Goal: Transaction & Acquisition: Book appointment/travel/reservation

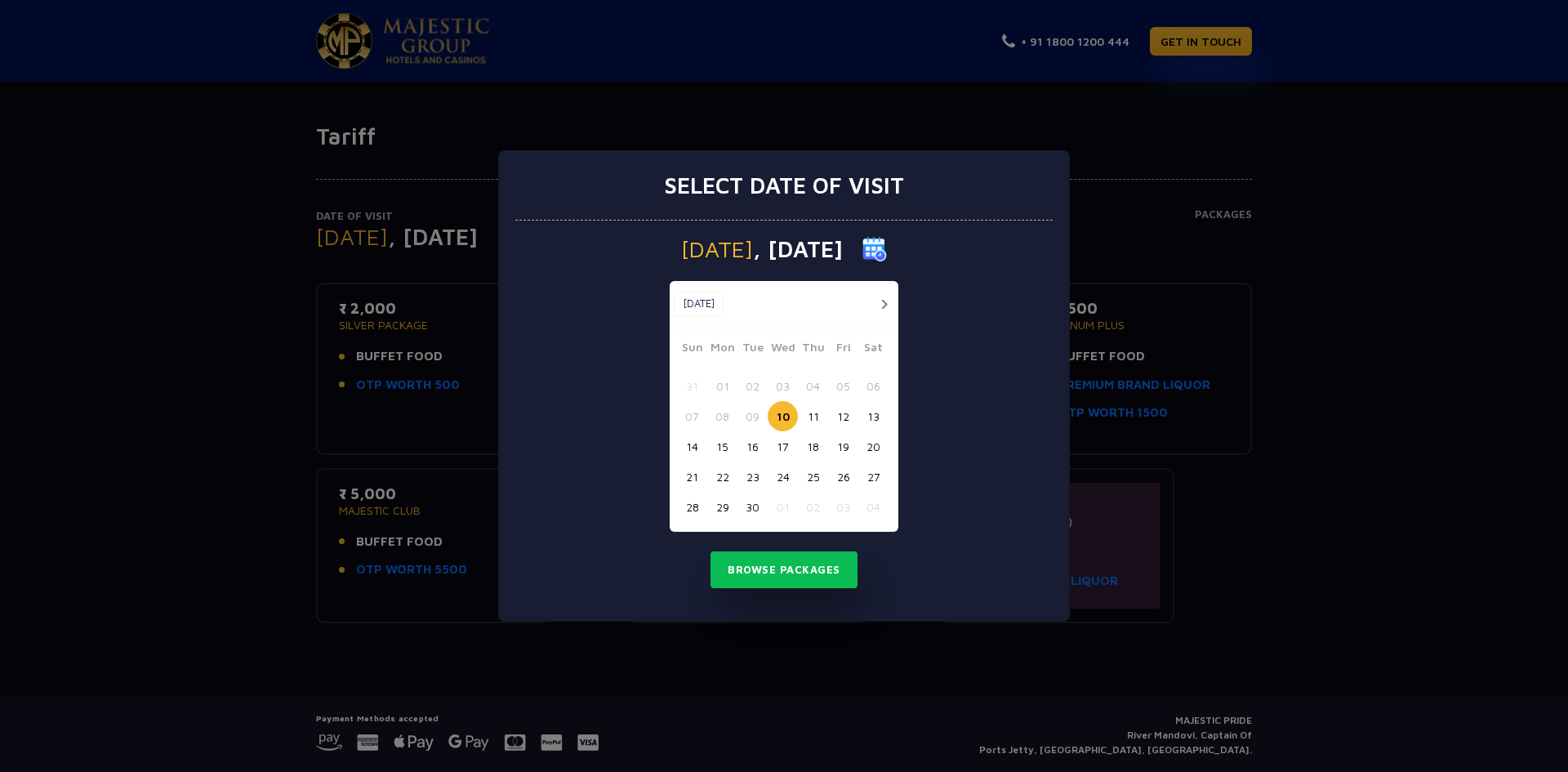
click at [837, 418] on button "12" at bounding box center [842, 416] width 30 height 30
click at [796, 573] on button "Browse Packages" at bounding box center [783, 570] width 147 height 37
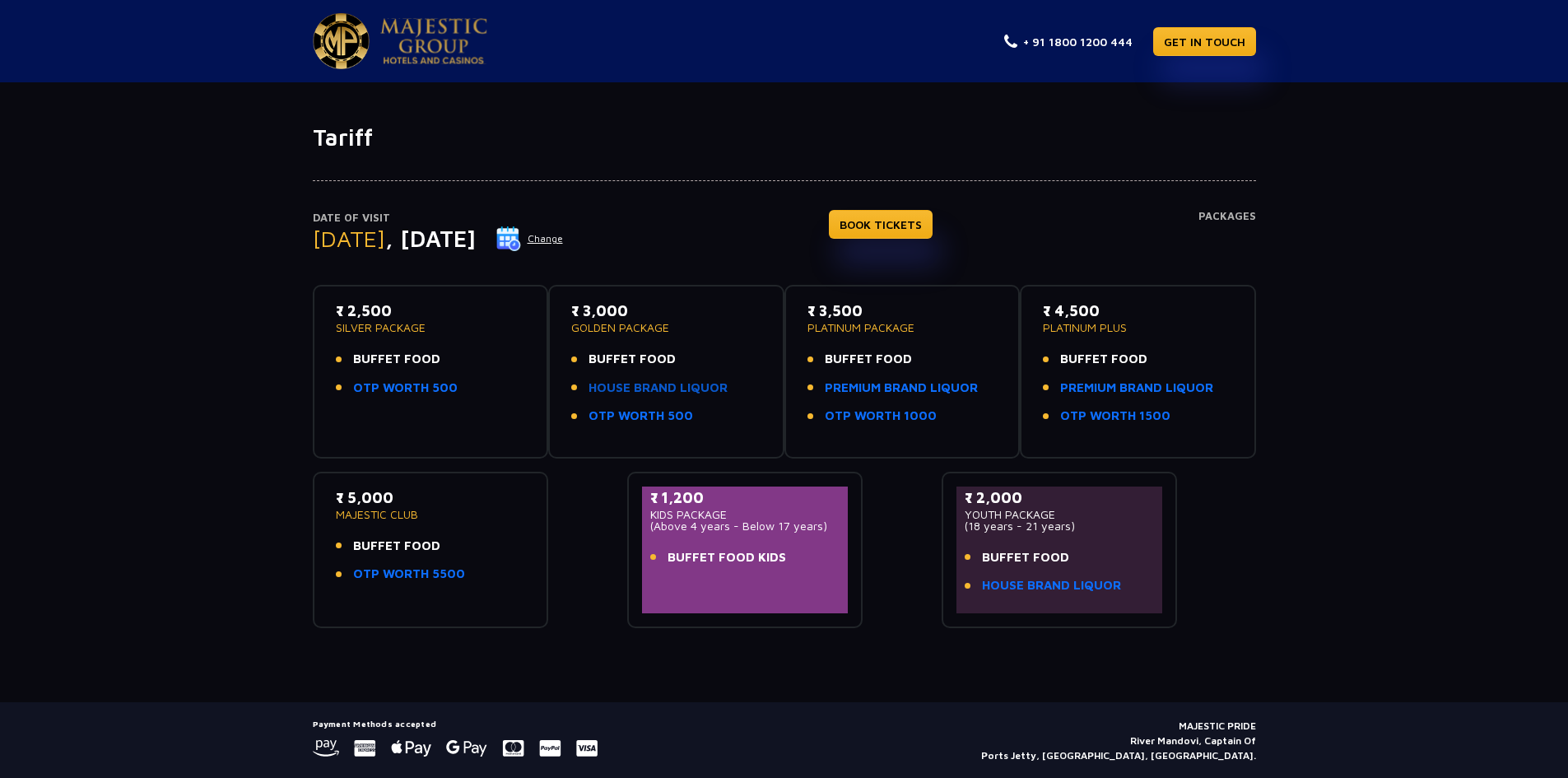
click at [668, 385] on link "HOUSE BRAND LIQUOR" at bounding box center [658, 388] width 139 height 19
click at [689, 389] on link "HOUSE BRAND LIQUOR" at bounding box center [658, 388] width 139 height 19
click at [418, 565] on link "OTP WORTH 5500" at bounding box center [409, 574] width 112 height 19
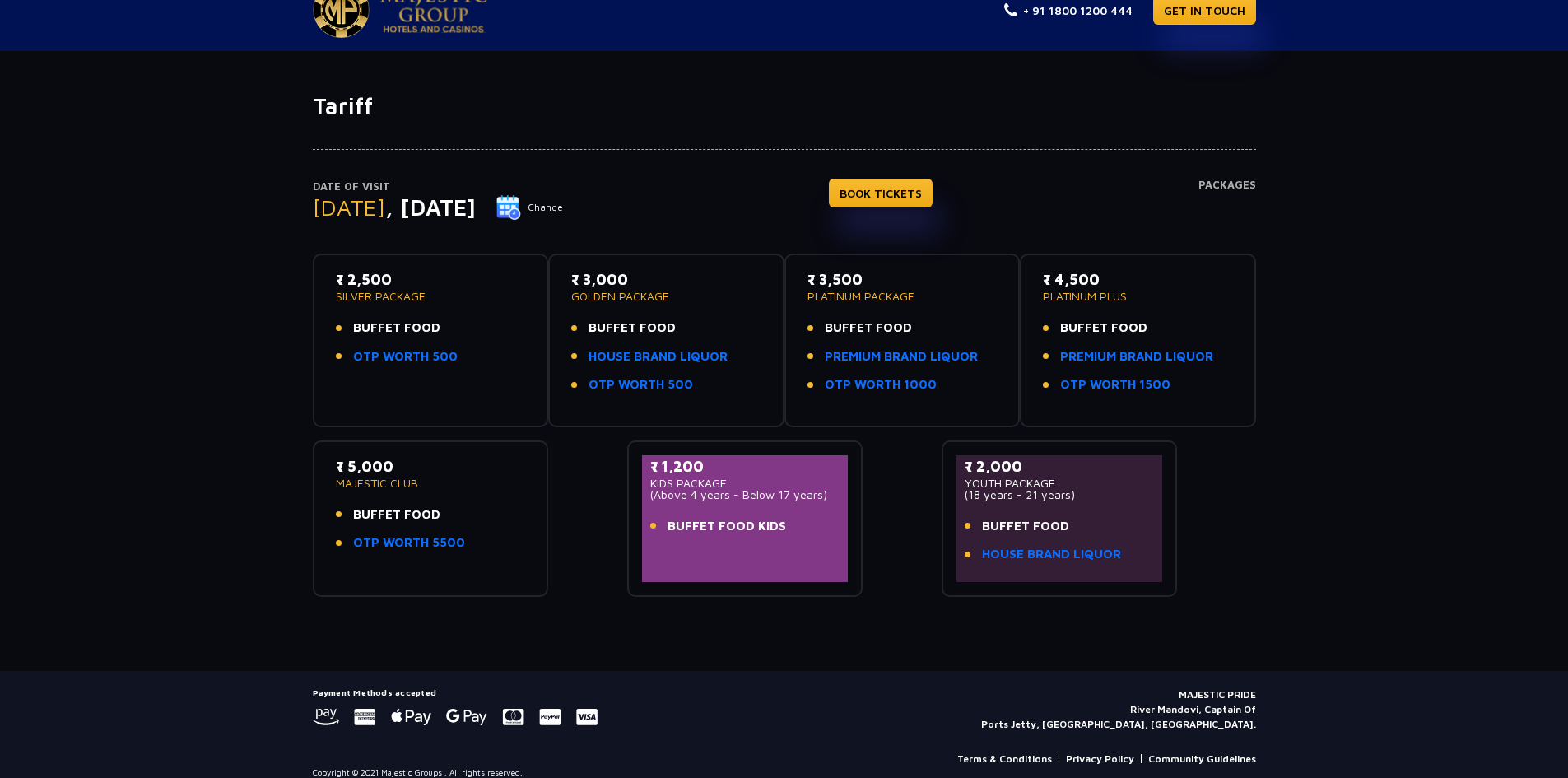
scroll to position [49, 0]
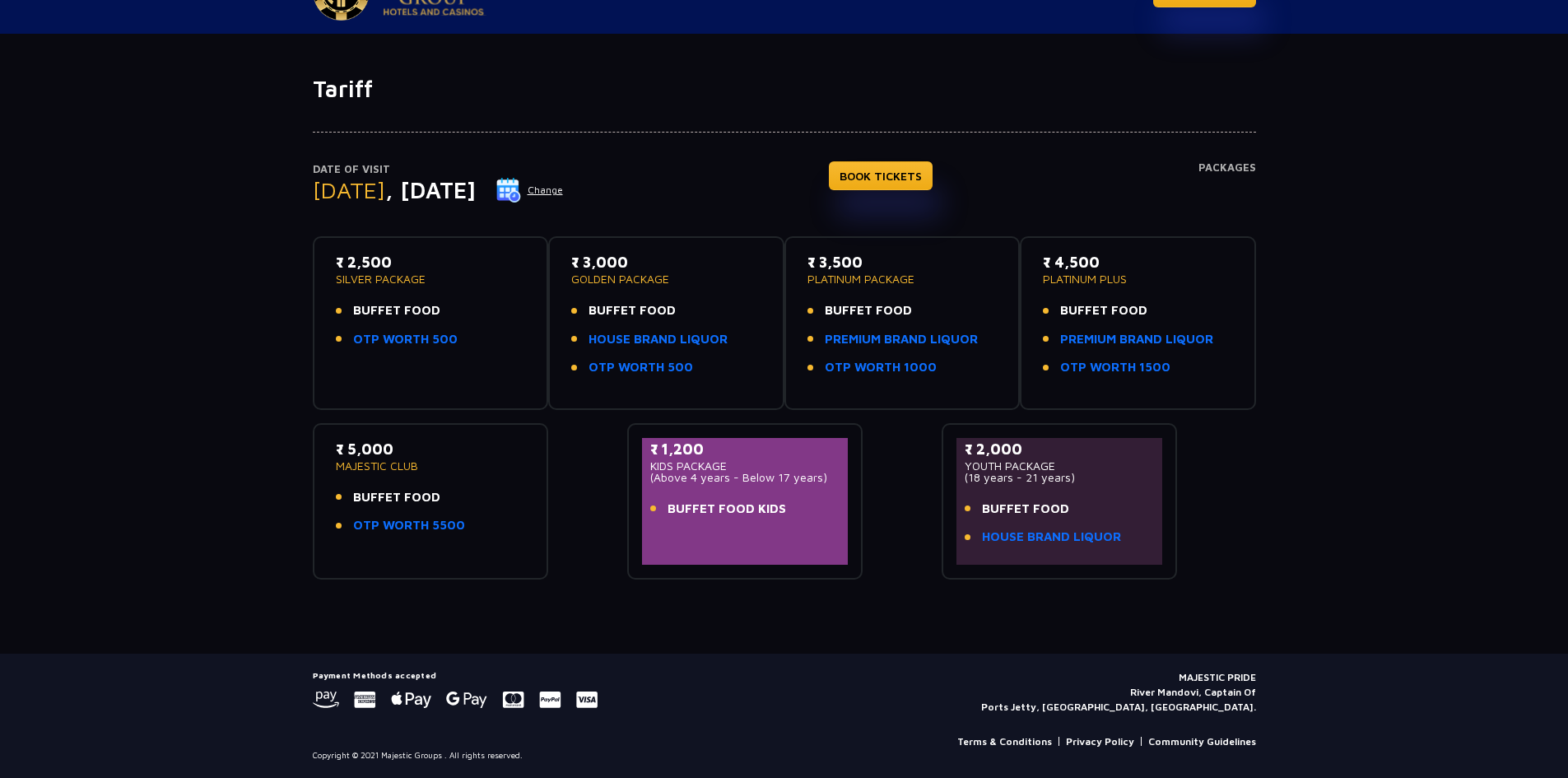
click at [750, 363] on li "OTP WORTH 500" at bounding box center [666, 367] width 190 height 19
click at [849, 281] on p "PLATINUM PACKAGE" at bounding box center [902, 278] width 190 height 12
click at [841, 263] on p "₹ 3,500" at bounding box center [902, 262] width 190 height 22
click at [911, 186] on link "BOOK TICKETS" at bounding box center [880, 175] width 104 height 28
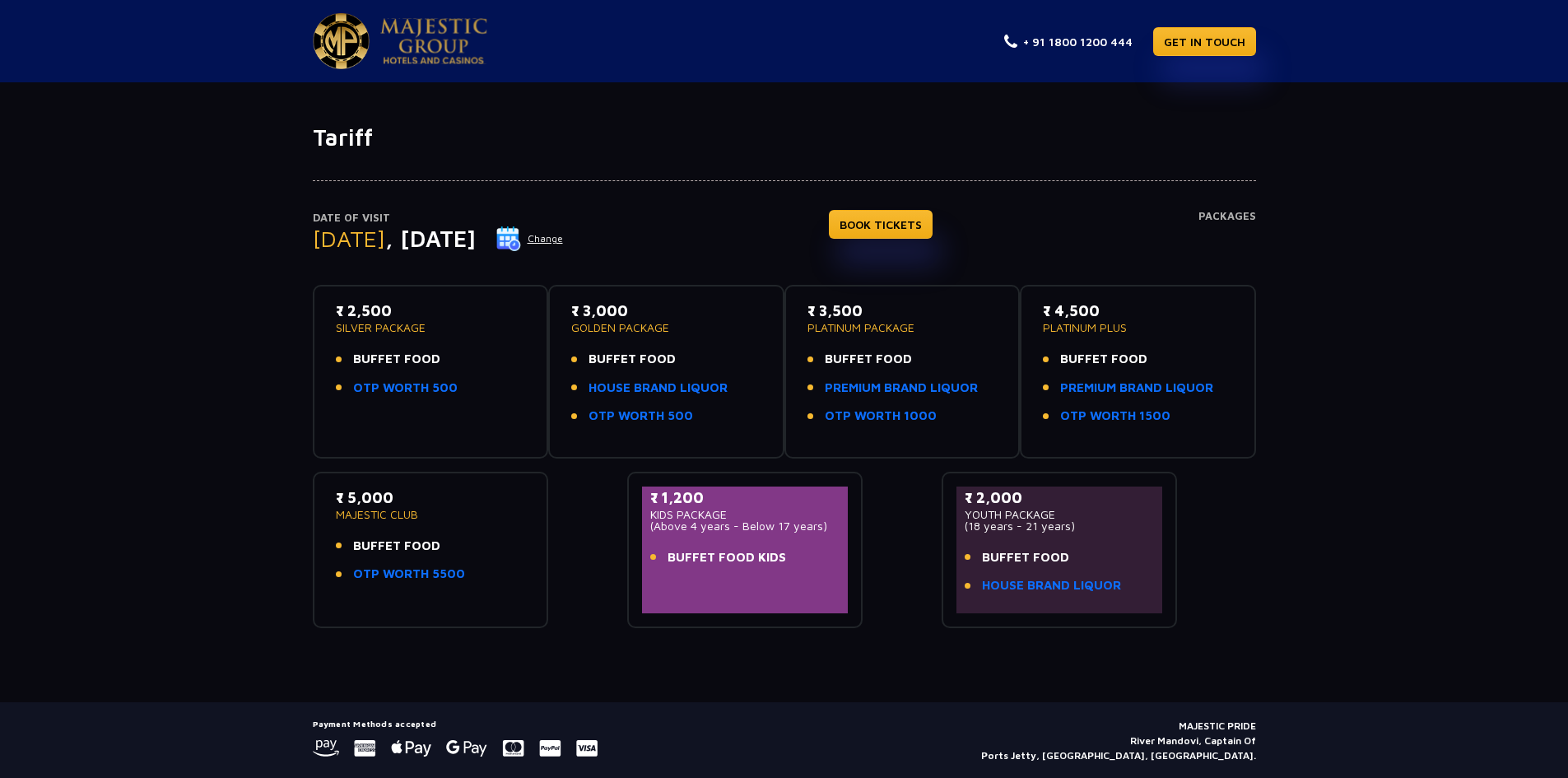
click at [761, 407] on div "₹ 3,000 GOLDEN PACKAGE BUFFET FOOD HOUSE BRAND LIQUOR OTP WORTH 500" at bounding box center [666, 371] width 207 height 144
click at [908, 338] on div "₹ 3,500 PLATINUM PACKAGE BUFFET FOOD PREMIUM BRAND LIQUOR OTP WORTH 1000" at bounding box center [902, 367] width 190 height 136
click at [897, 225] on link "BOOK TICKETS" at bounding box center [880, 223] width 104 height 28
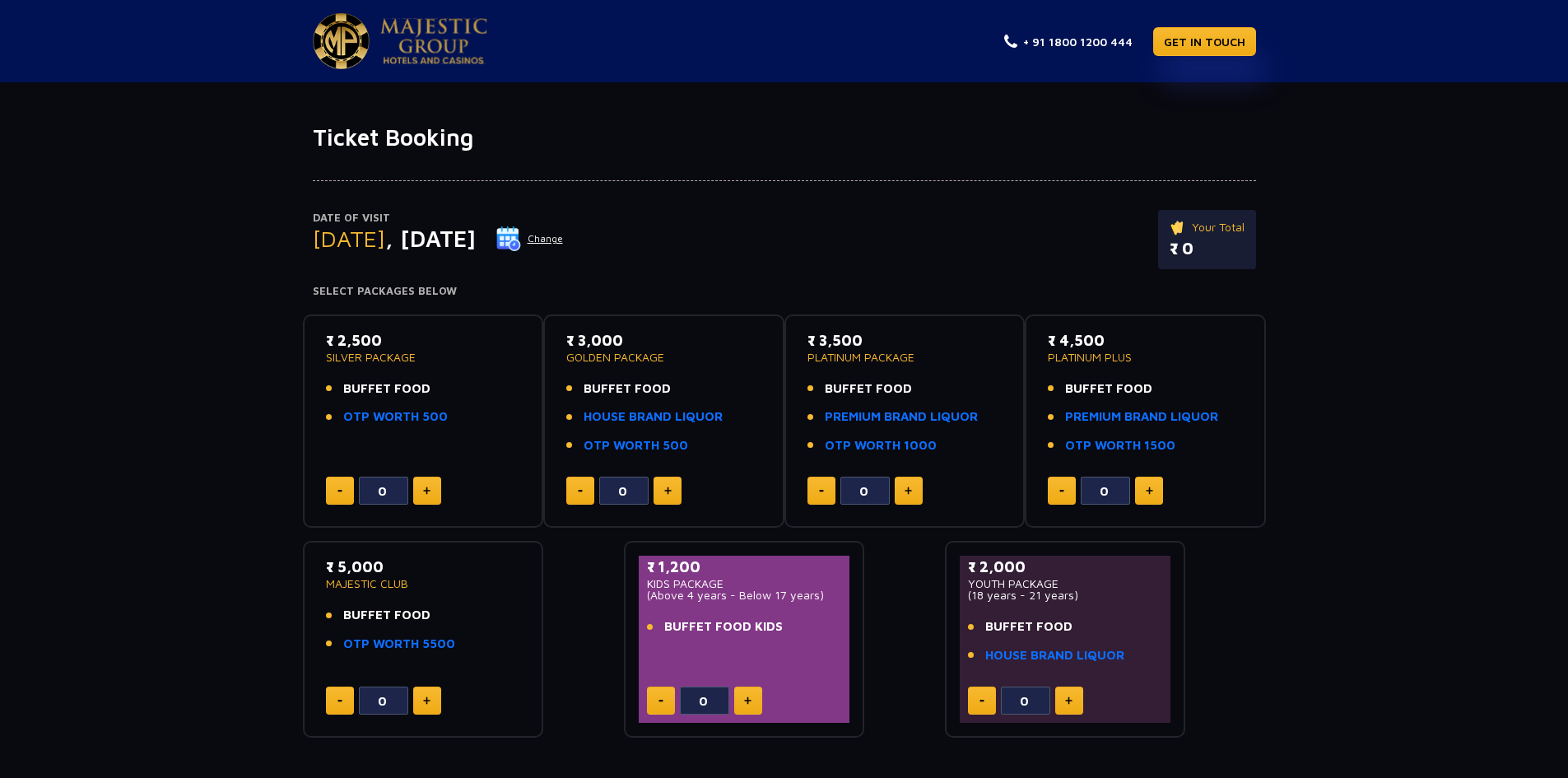
click at [914, 494] on button at bounding box center [908, 490] width 28 height 28
type input "1"
